Goal: Task Accomplishment & Management: Complete application form

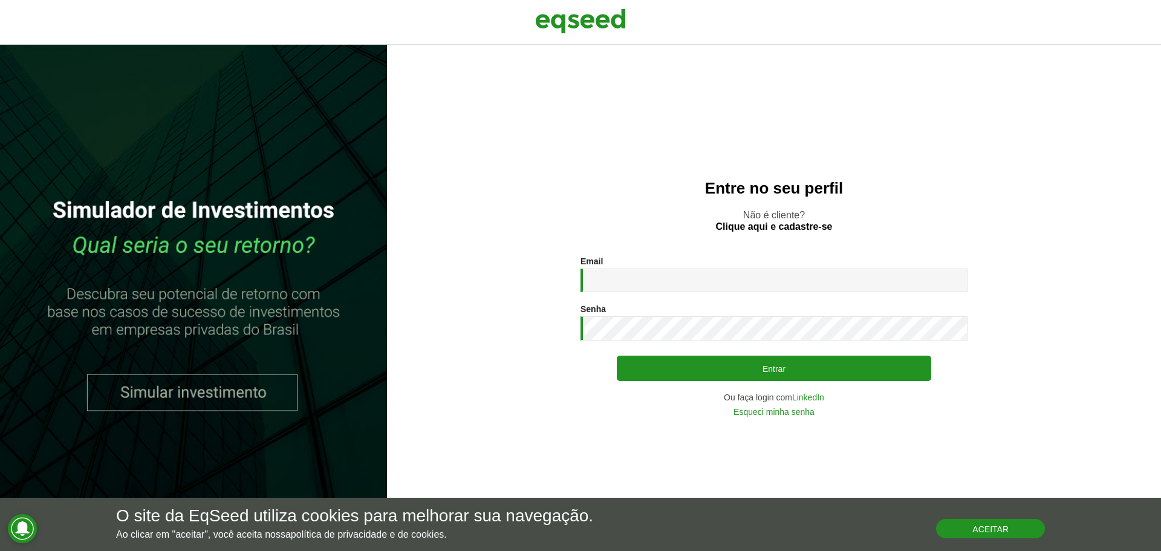
click at [1020, 535] on button "Aceitar" at bounding box center [990, 528] width 109 height 19
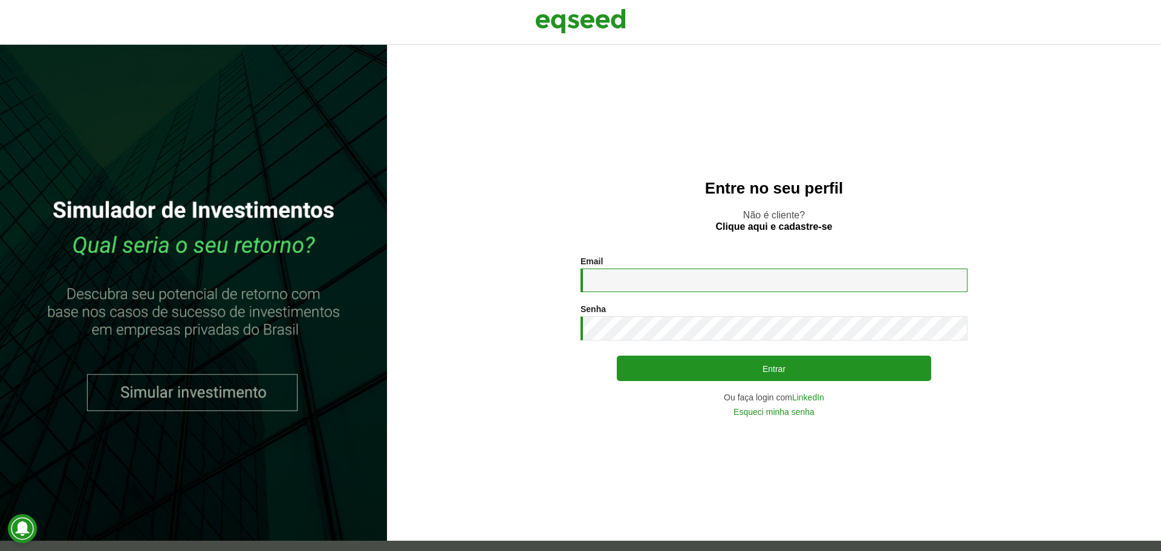
click at [705, 286] on input "Email *" at bounding box center [774, 281] width 387 height 24
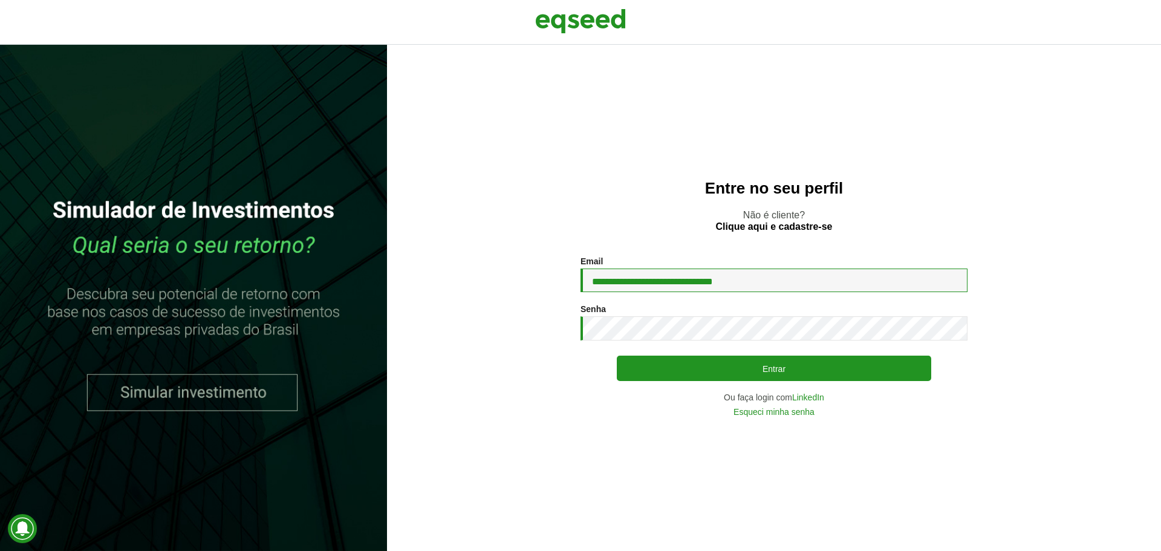
type input "**********"
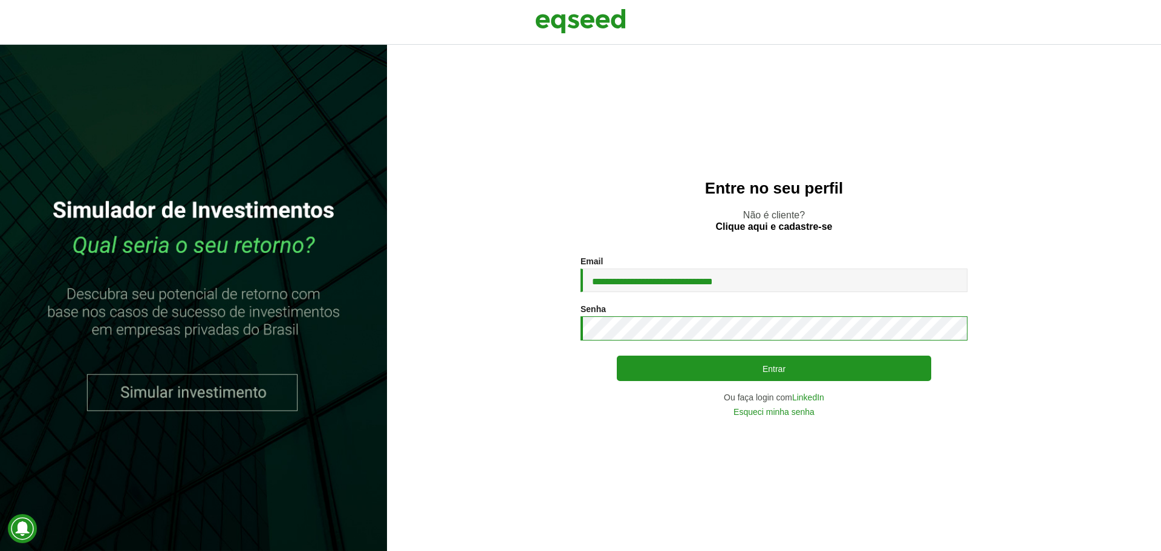
click at [617, 356] on button "Entrar" at bounding box center [774, 368] width 314 height 25
